Goal: Information Seeking & Learning: Learn about a topic

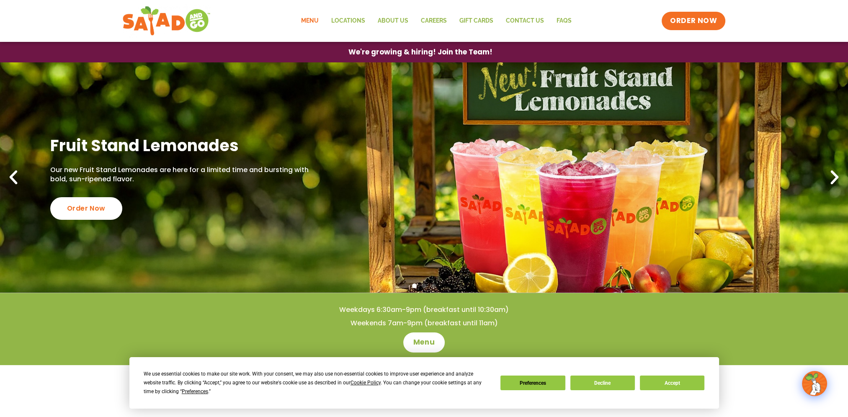
click at [308, 15] on link "Menu" at bounding box center [309, 20] width 30 height 19
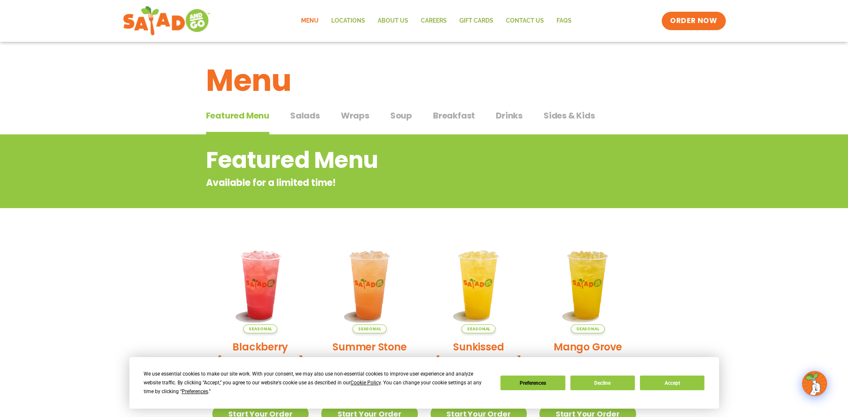
click at [462, 114] on span "Breakfast" at bounding box center [454, 115] width 42 height 13
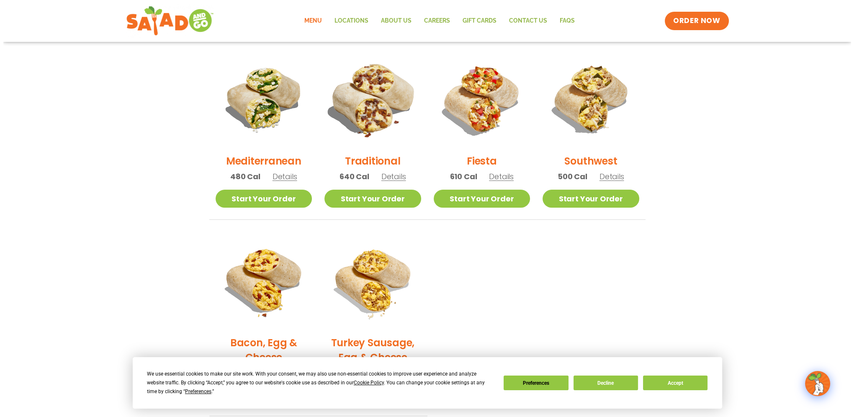
scroll to position [251, 0]
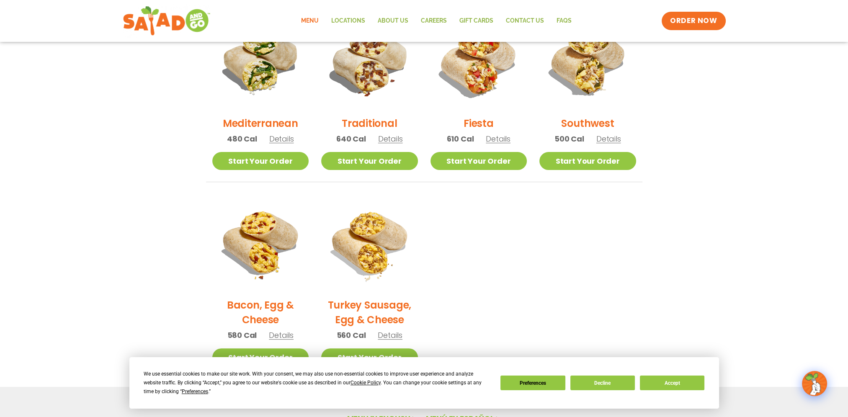
click at [277, 140] on span "Details" at bounding box center [281, 139] width 25 height 10
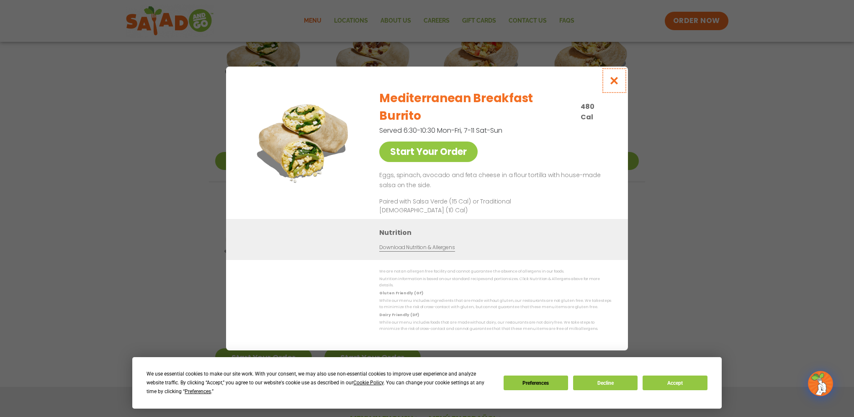
click at [615, 85] on icon "Close modal" at bounding box center [614, 80] width 10 height 9
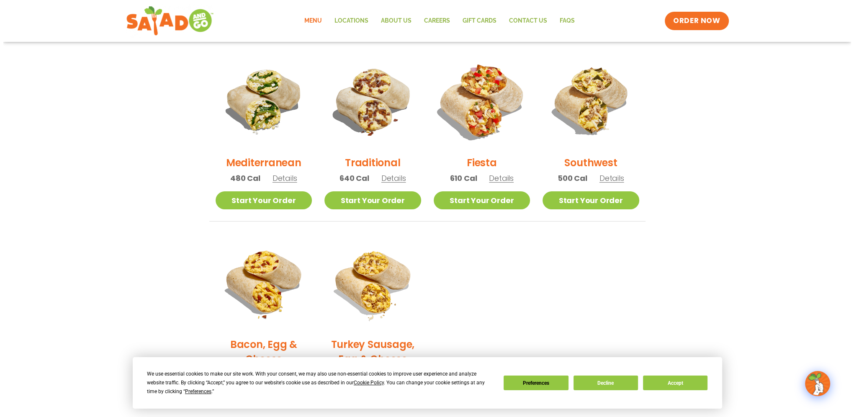
scroll to position [254, 0]
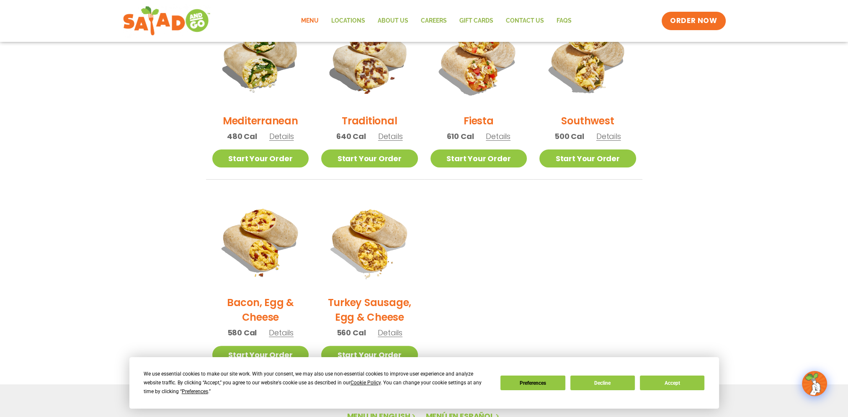
click at [617, 134] on span "Details" at bounding box center [608, 136] width 25 height 10
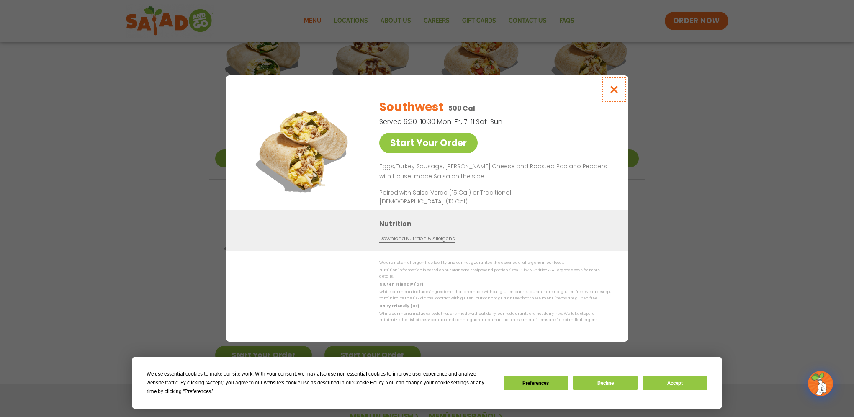
click at [617, 91] on icon "Close modal" at bounding box center [614, 89] width 10 height 9
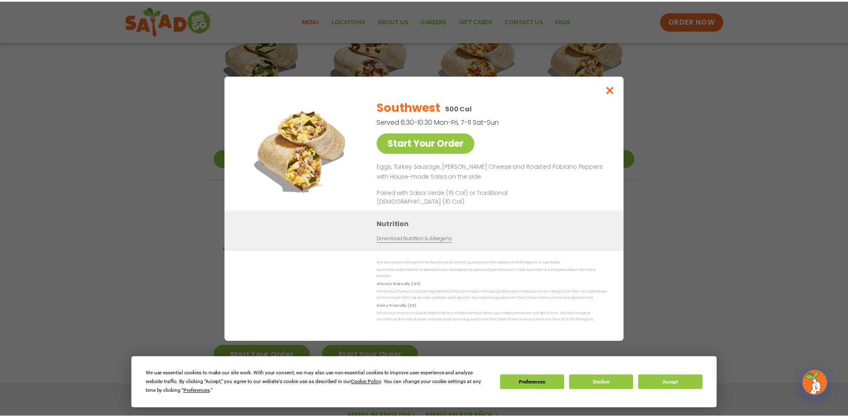
scroll to position [212, 0]
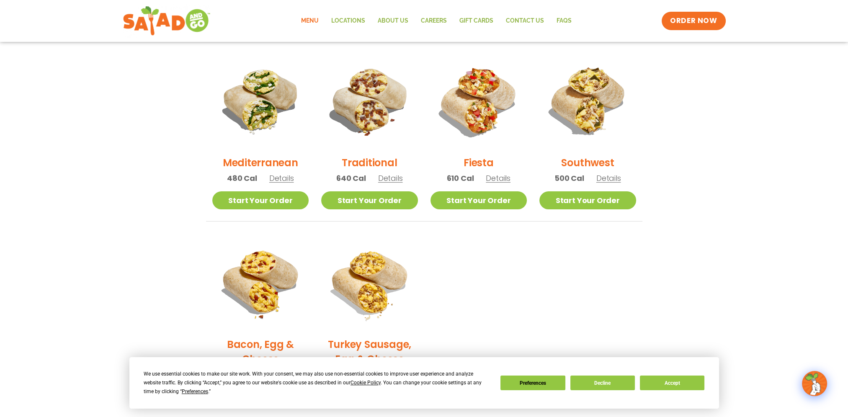
click at [286, 179] on span "Details" at bounding box center [281, 178] width 25 height 10
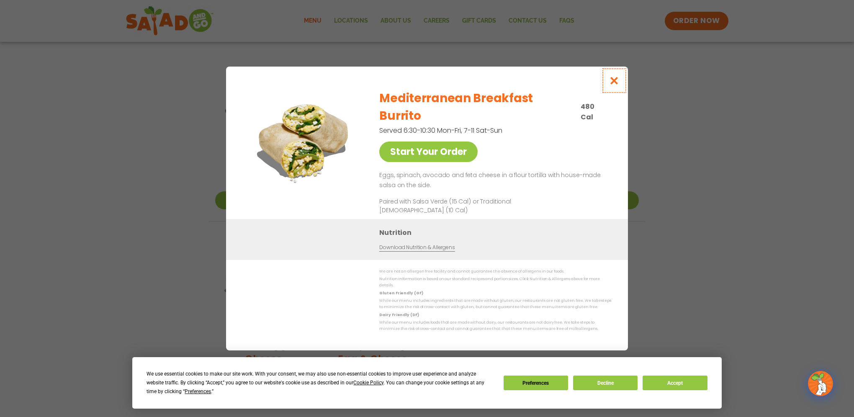
click at [614, 85] on icon "Close modal" at bounding box center [614, 80] width 10 height 9
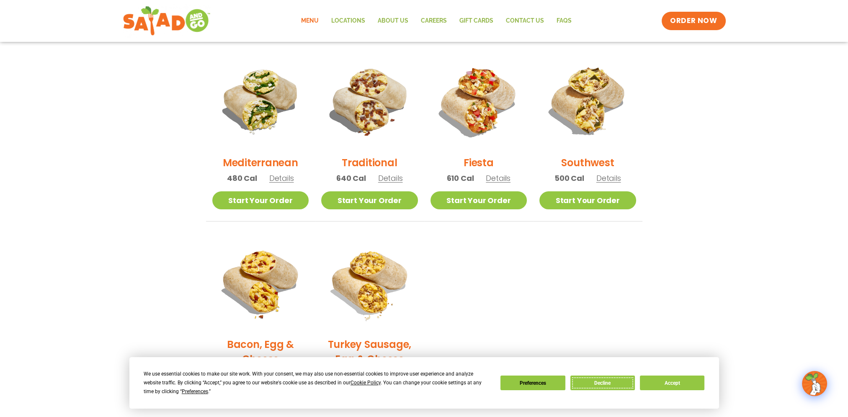
click at [603, 387] on button "Decline" at bounding box center [602, 383] width 64 height 15
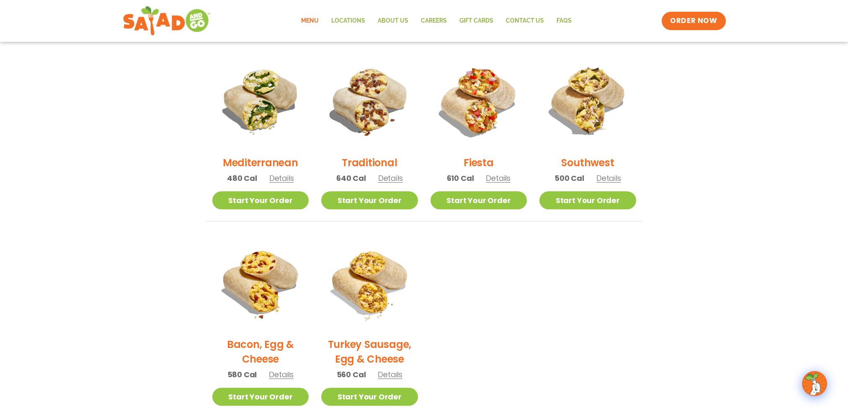
click at [501, 179] on span "Details" at bounding box center [498, 178] width 25 height 10
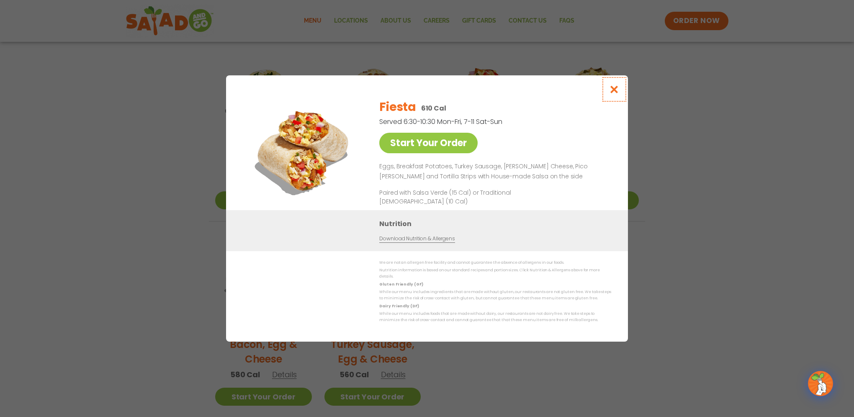
click at [615, 91] on icon "Close modal" at bounding box center [614, 89] width 10 height 9
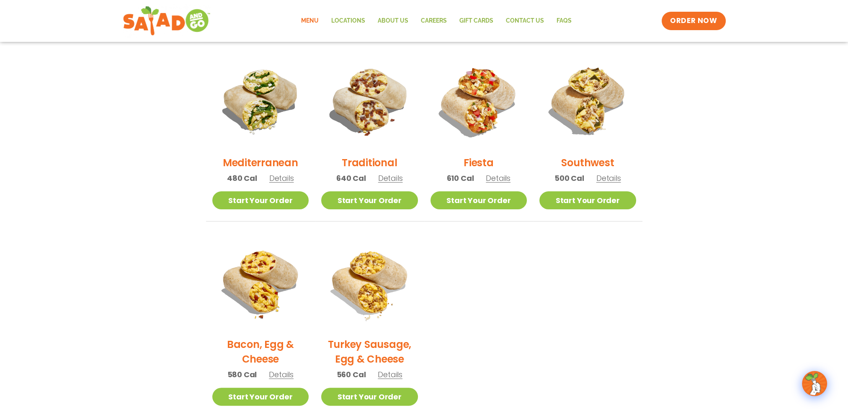
click at [280, 174] on span "Details" at bounding box center [281, 178] width 25 height 10
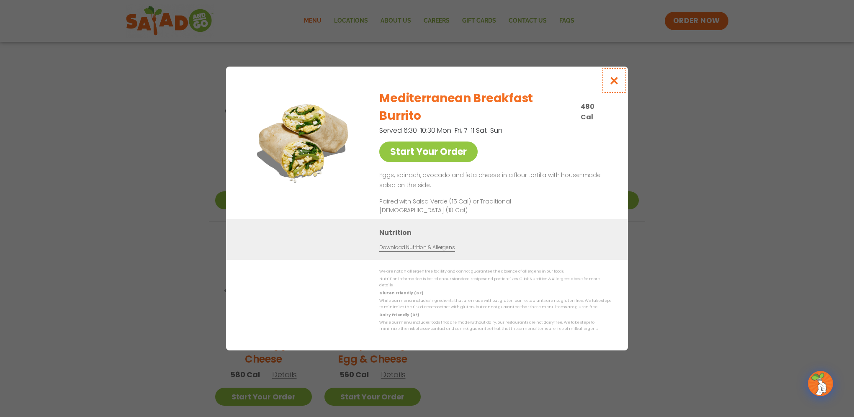
click at [617, 85] on icon "Close modal" at bounding box center [614, 80] width 10 height 9
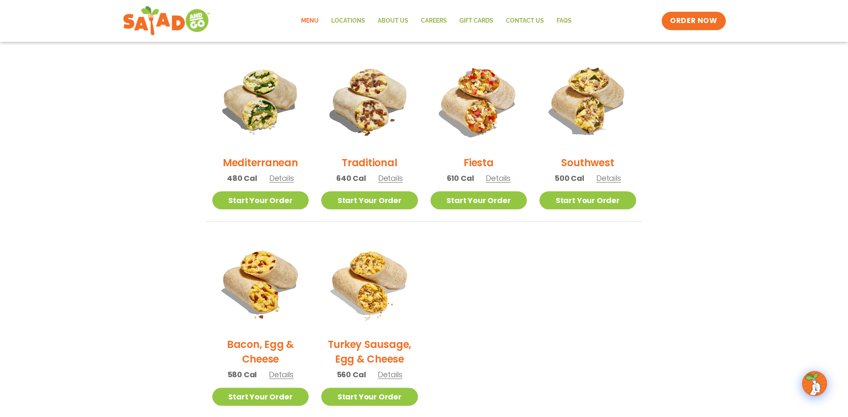
click at [293, 181] on span "Details" at bounding box center [281, 178] width 25 height 10
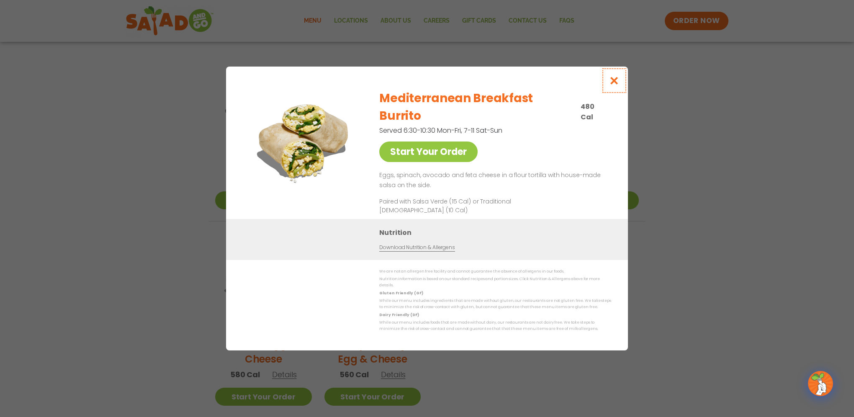
click at [615, 85] on icon "Close modal" at bounding box center [614, 80] width 10 height 9
